Goal: Task Accomplishment & Management: Use online tool/utility

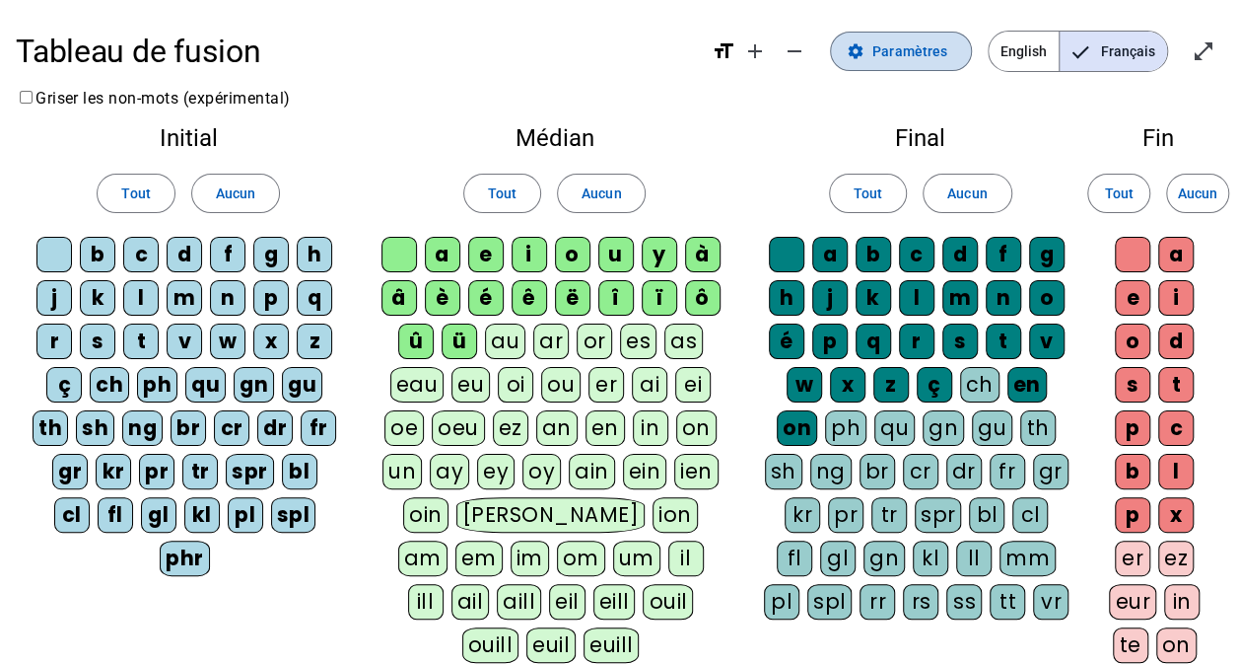
click at [916, 60] on span "Paramètres" at bounding box center [910, 51] width 75 height 24
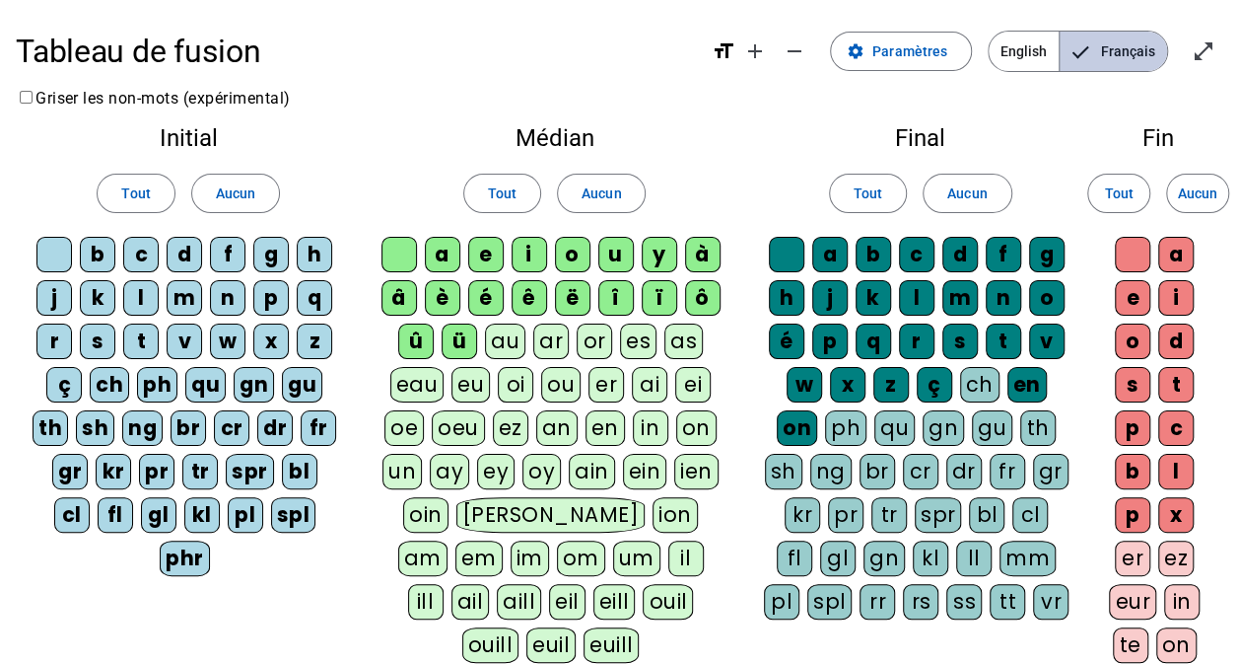
click at [1121, 60] on span "Français" at bounding box center [1113, 51] width 107 height 39
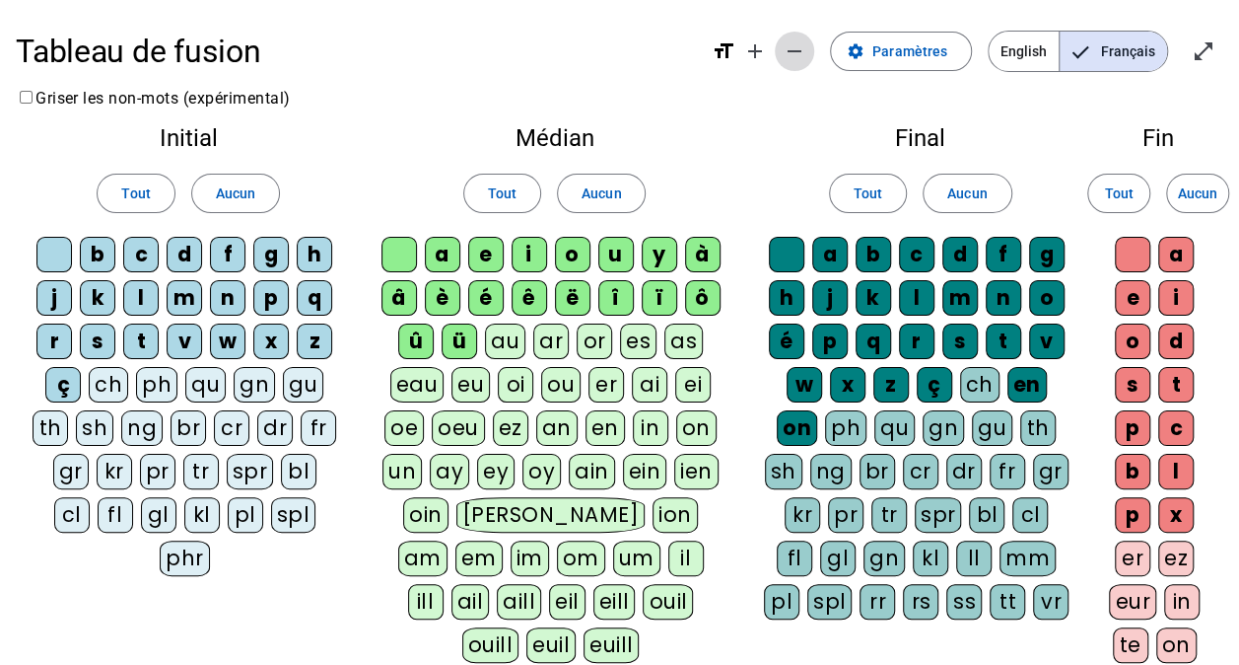
click at [802, 44] on mat-icon "remove" at bounding box center [795, 51] width 24 height 24
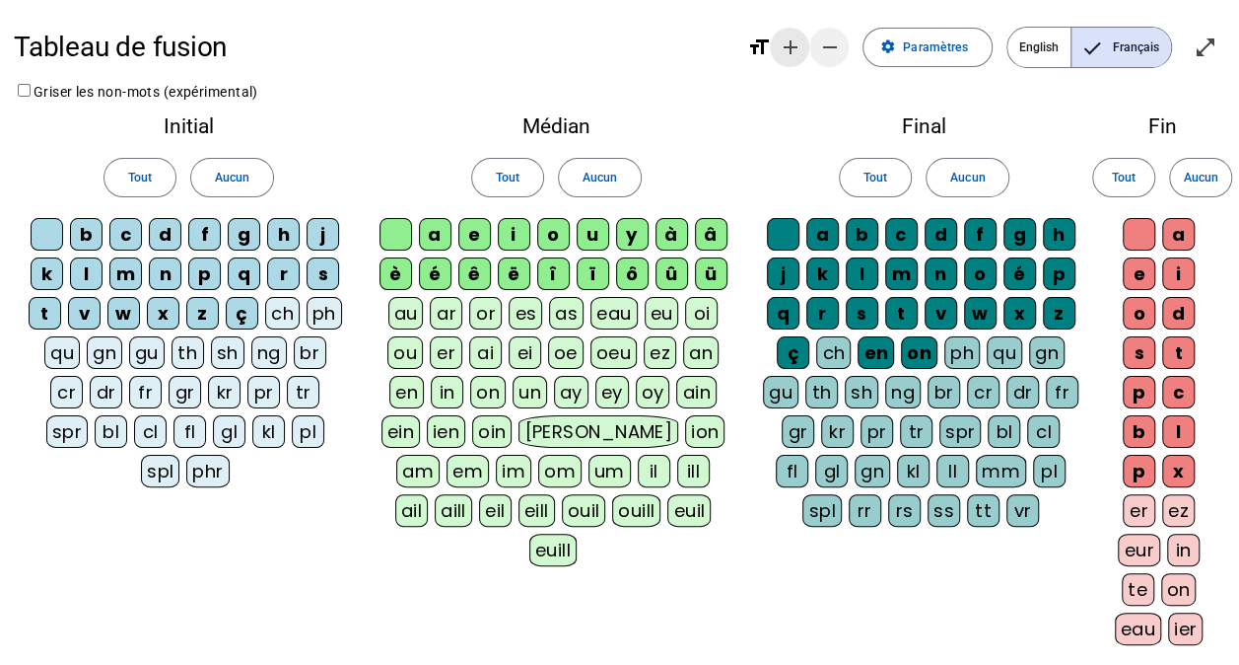
click at [787, 49] on mat-icon "add" at bounding box center [790, 47] width 24 height 24
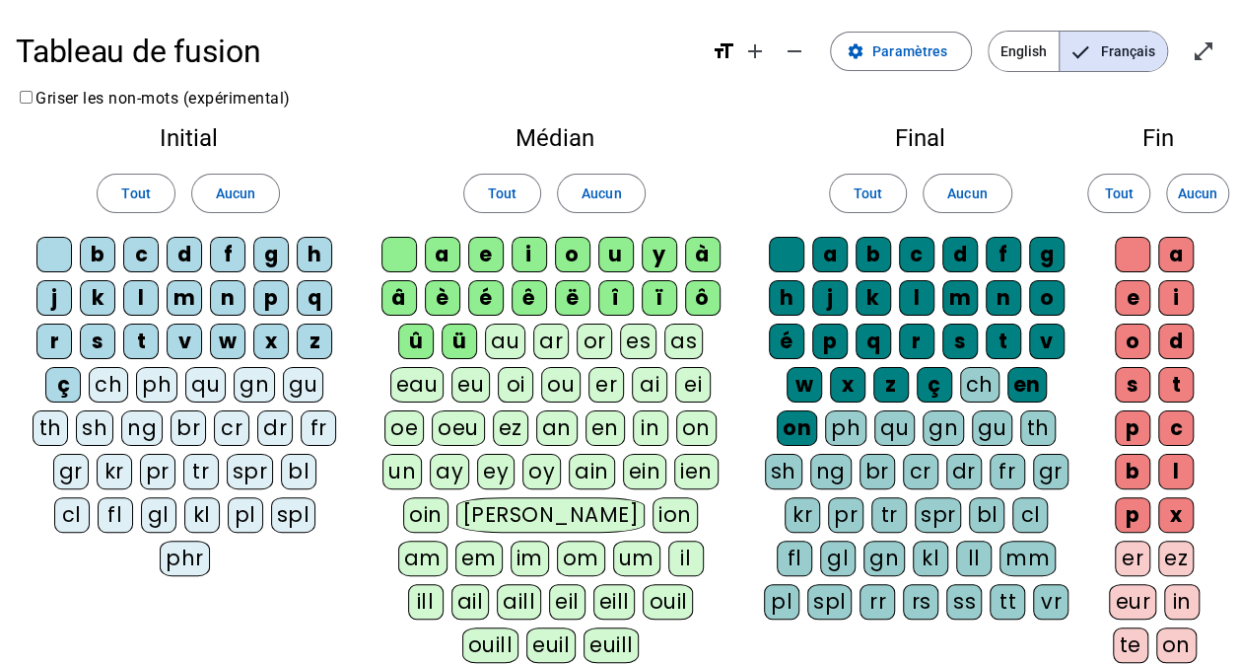
click at [448, 259] on div "a" at bounding box center [442, 254] width 35 height 35
click at [175, 62] on h1 "Tableau de fusion" at bounding box center [356, 51] width 680 height 63
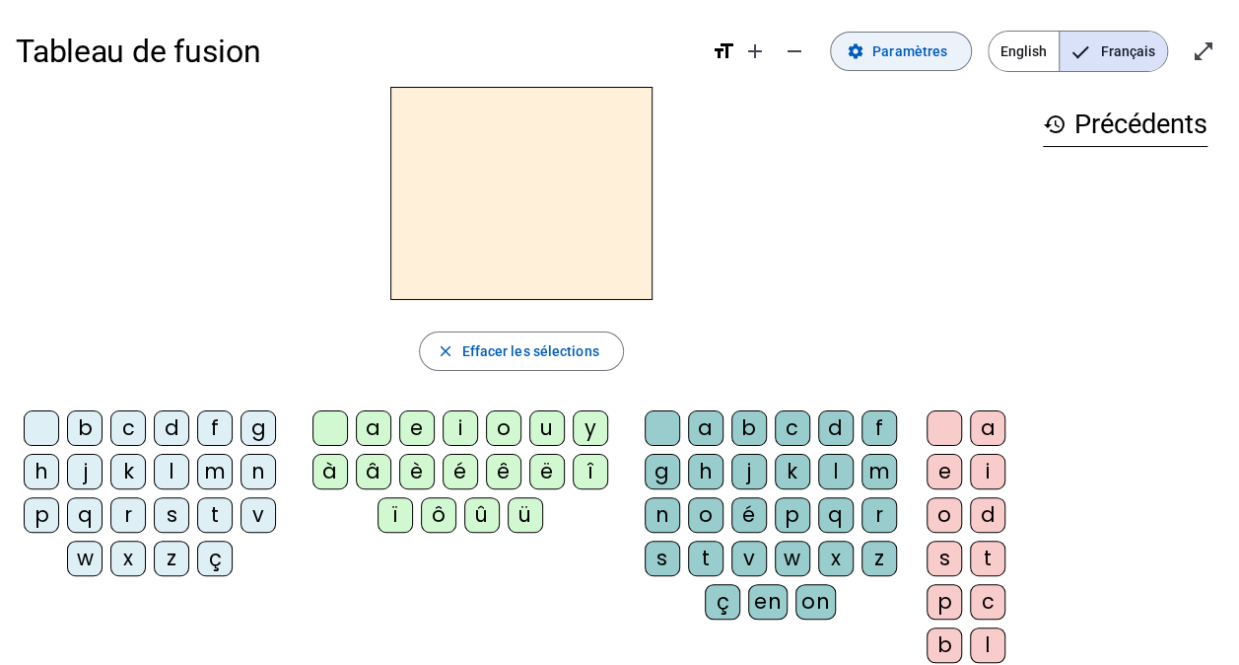
click at [921, 55] on span "Paramètres" at bounding box center [910, 51] width 75 height 24
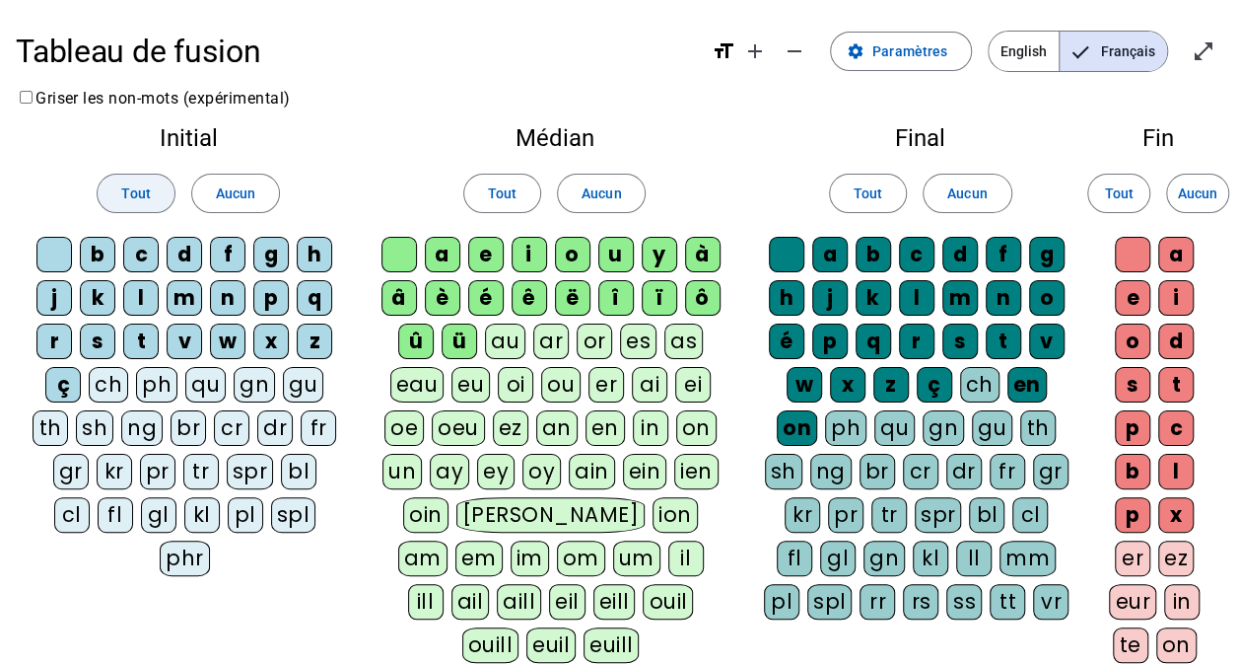
click at [128, 195] on span "Tout" at bounding box center [135, 193] width 29 height 24
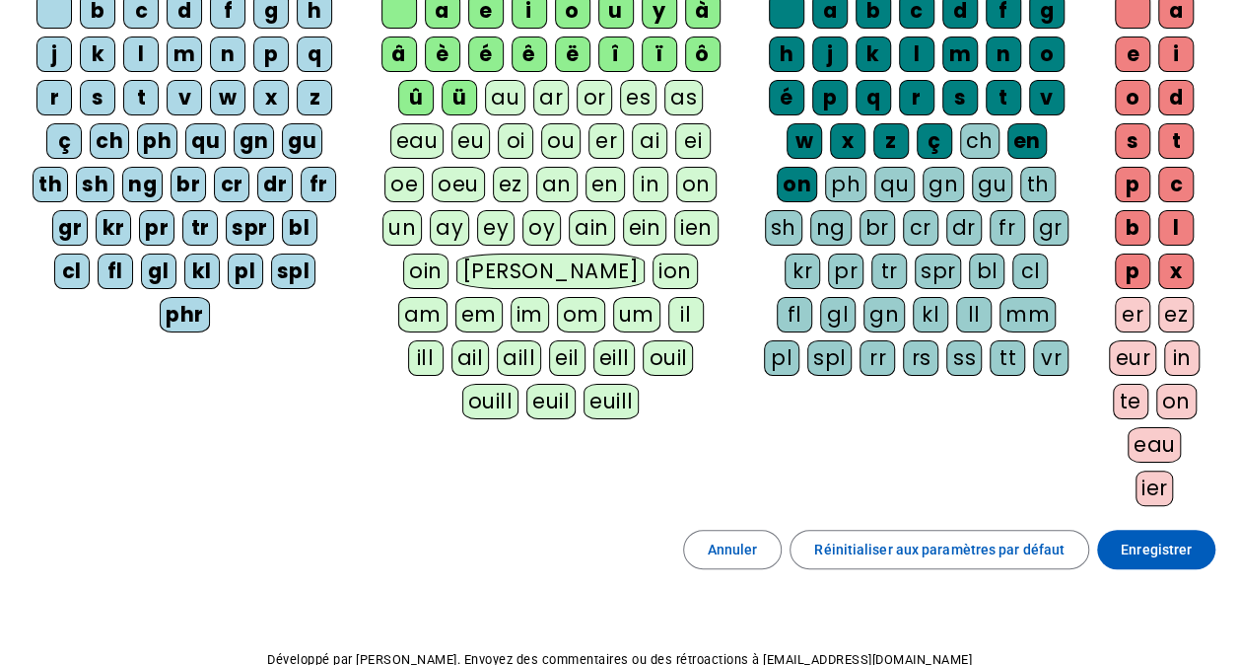
scroll to position [346, 0]
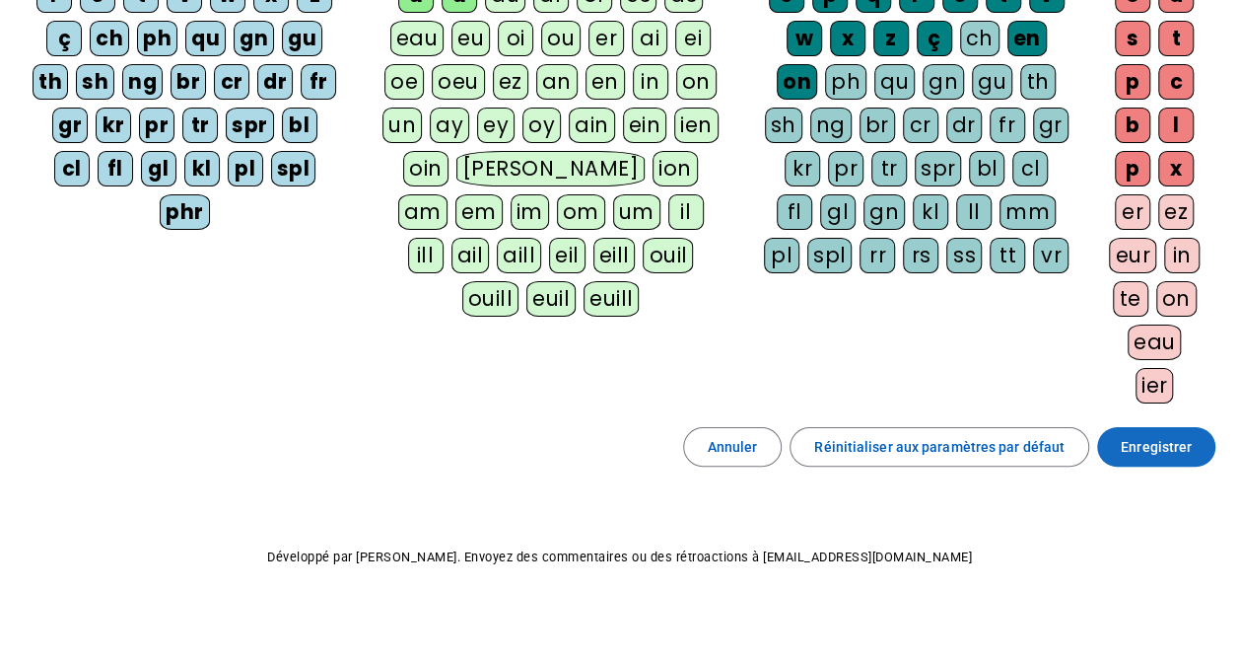
click at [1175, 442] on span "Enregistrer" at bounding box center [1156, 447] width 71 height 24
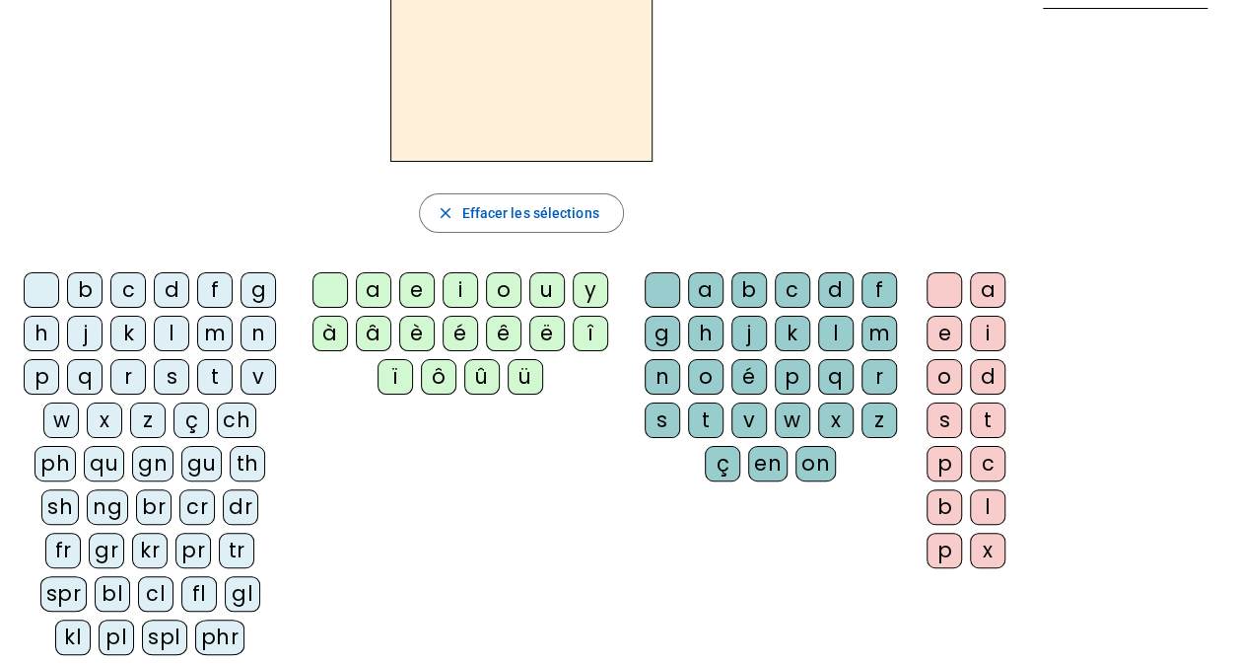
scroll to position [197, 0]
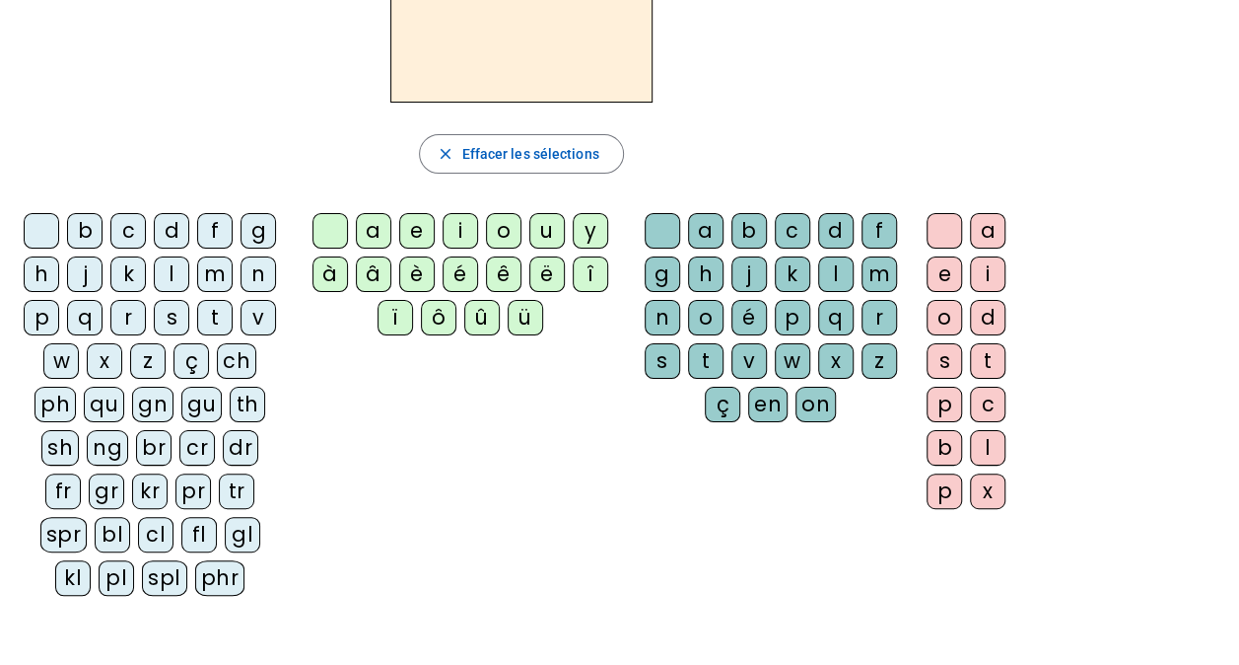
click at [160, 529] on div "cl" at bounding box center [155, 534] width 35 height 35
drag, startPoint x: 373, startPoint y: 227, endPoint x: 392, endPoint y: 231, distance: 20.1
click at [373, 227] on div "a" at bounding box center [373, 230] width 35 height 35
click at [868, 269] on div "m" at bounding box center [879, 273] width 35 height 35
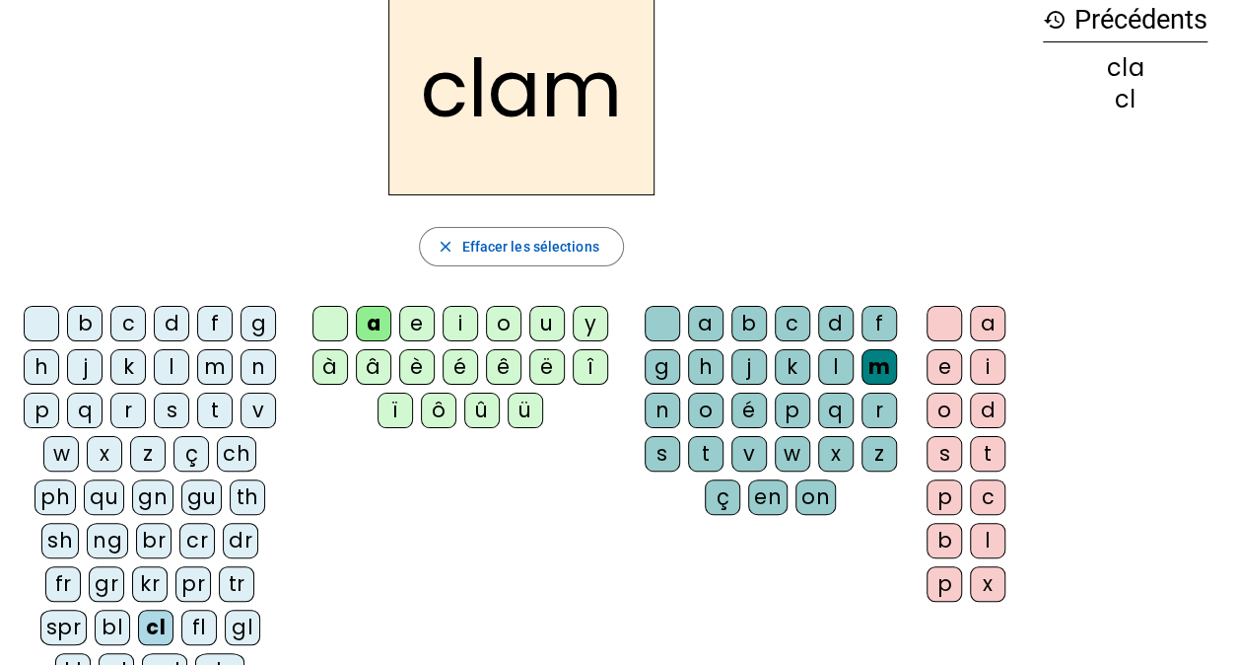
scroll to position [0, 0]
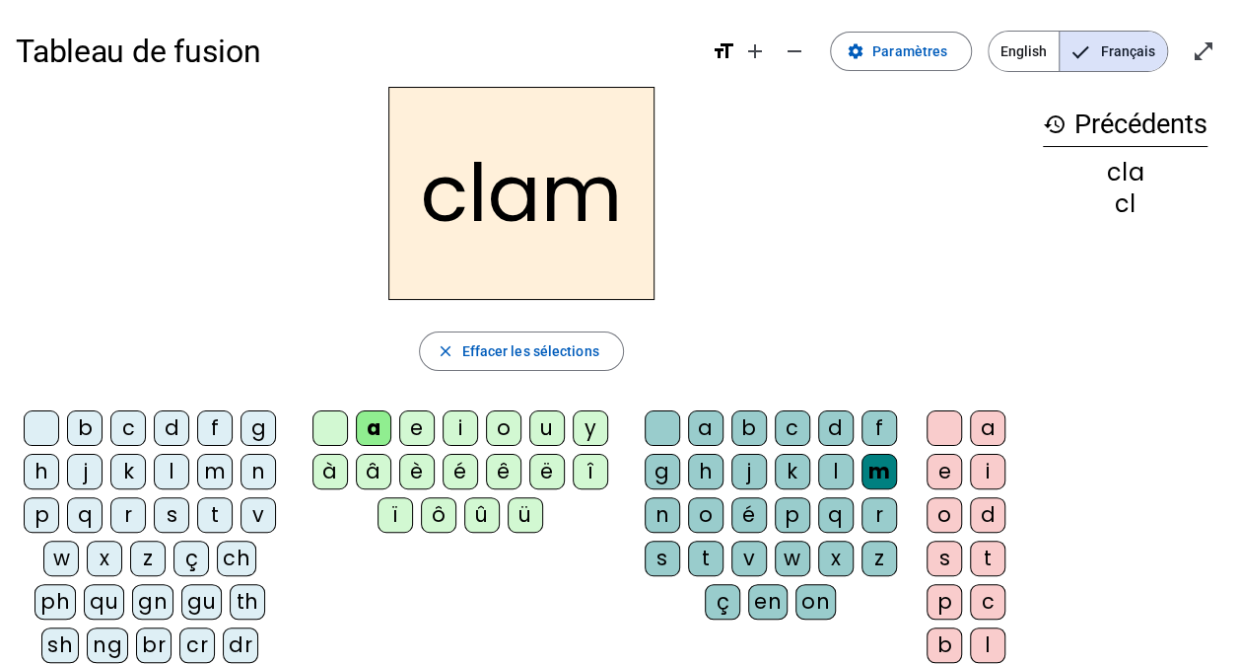
click at [950, 467] on div "e" at bounding box center [944, 471] width 35 height 35
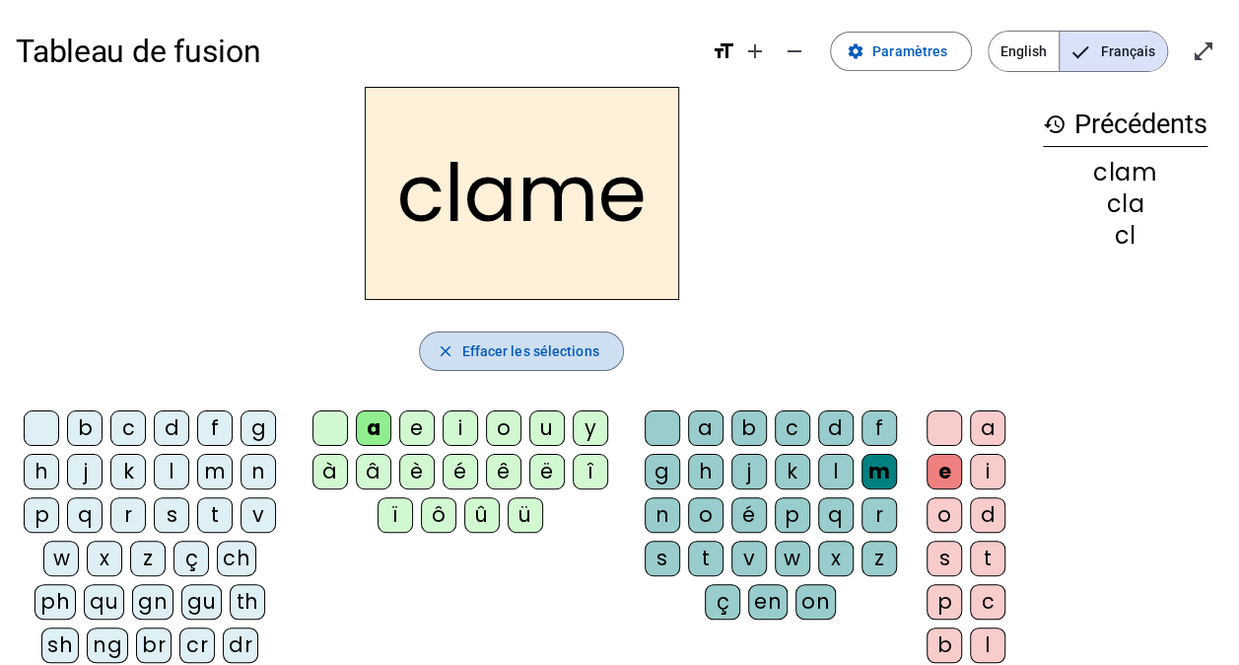
click at [483, 353] on span "Effacer les sélections" at bounding box center [529, 351] width 137 height 24
